Goal: Information Seeking & Learning: Check status

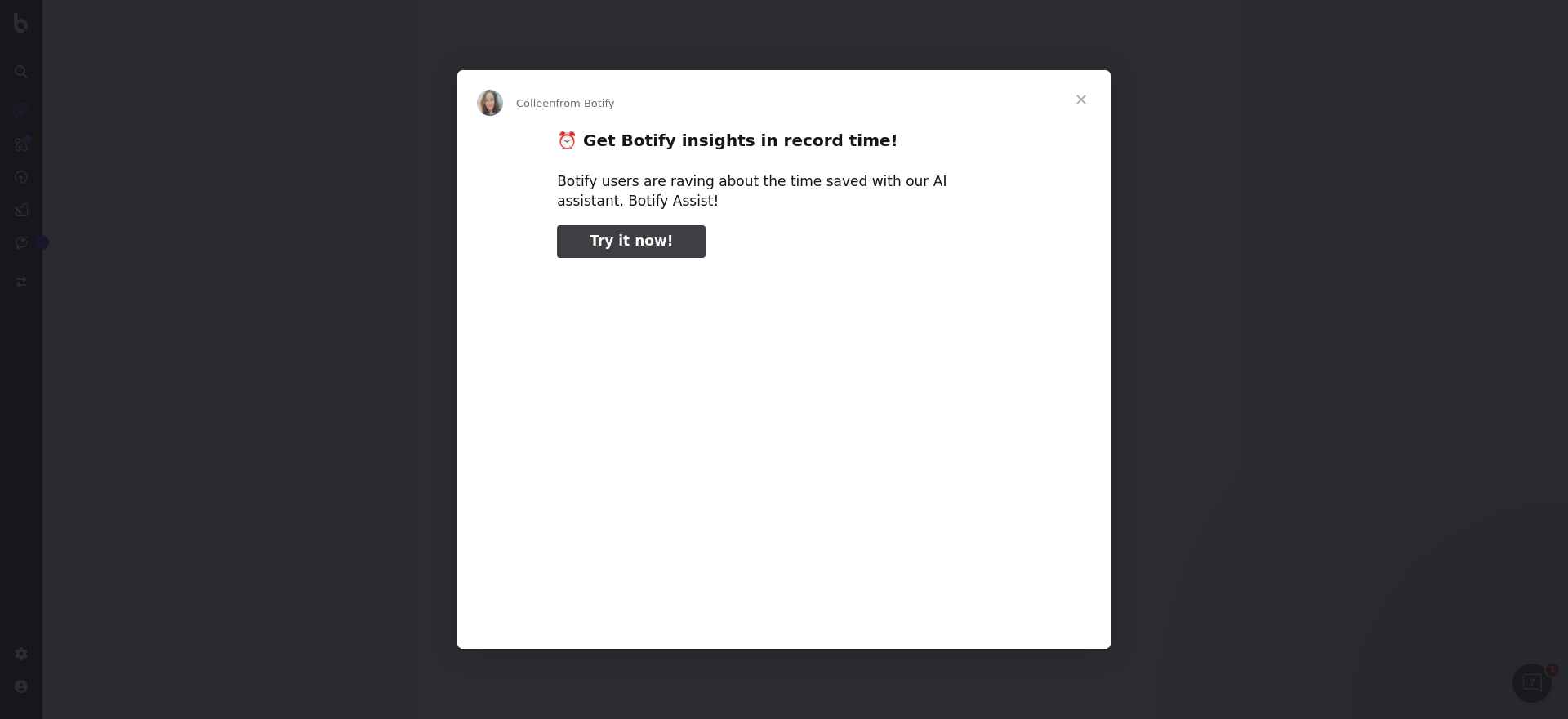
click at [1076, 92] on span "Close" at bounding box center [1081, 99] width 59 height 59
